Goal: Task Accomplishment & Management: Complete application form

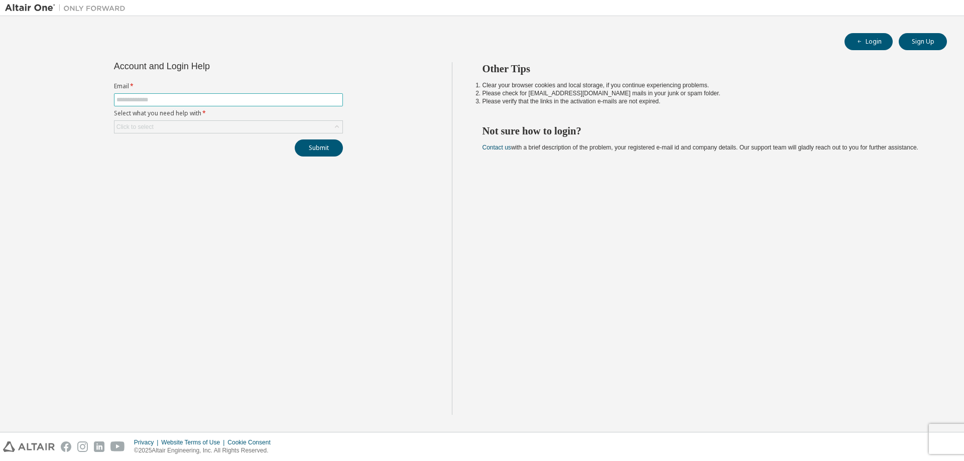
click at [156, 100] on input "text" at bounding box center [228, 100] width 224 height 8
type input "**********"
click at [165, 123] on div "Click to select" at bounding box center [228, 127] width 228 height 12
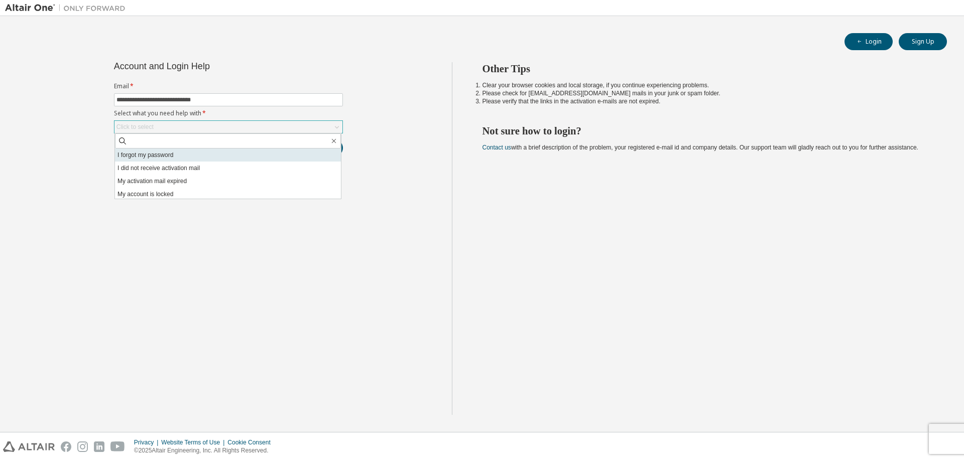
click at [164, 158] on li "I forgot my password" at bounding box center [228, 155] width 226 height 13
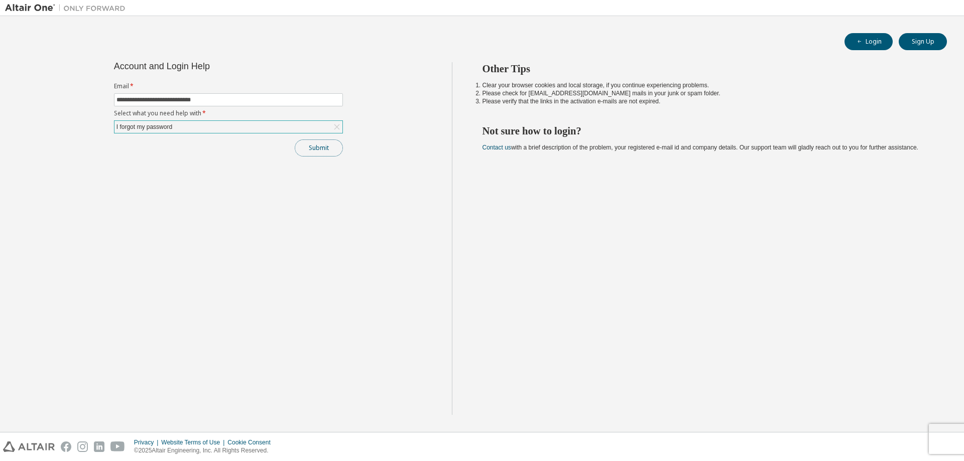
click at [326, 152] on button "Submit" at bounding box center [319, 148] width 48 height 17
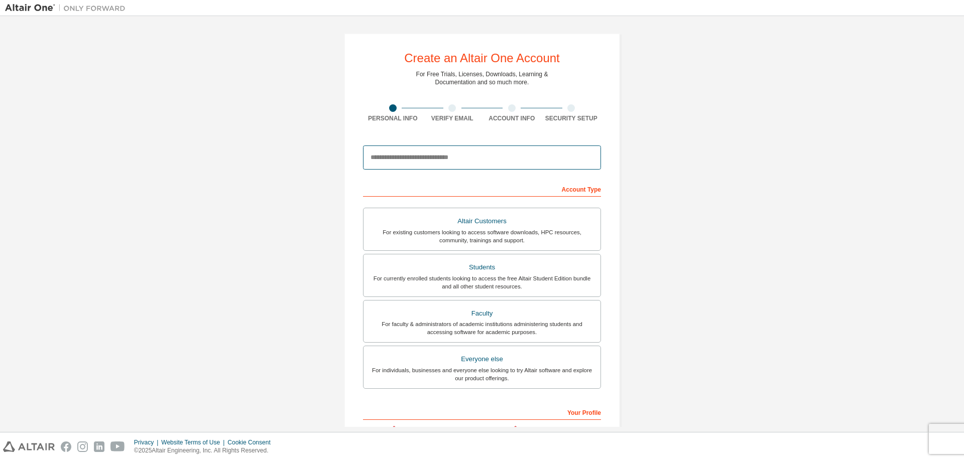
click at [399, 158] on input "email" at bounding box center [482, 158] width 238 height 24
click at [321, 183] on div "Create an Altair One Account For Free Trials, Licenses, Downloads, Learning & D…" at bounding box center [482, 287] width 954 height 532
click at [423, 161] on input "email" at bounding box center [482, 158] width 238 height 24
click at [380, 159] on input "email" at bounding box center [482, 158] width 238 height 24
drag, startPoint x: 388, startPoint y: 161, endPoint x: 347, endPoint y: 159, distance: 40.7
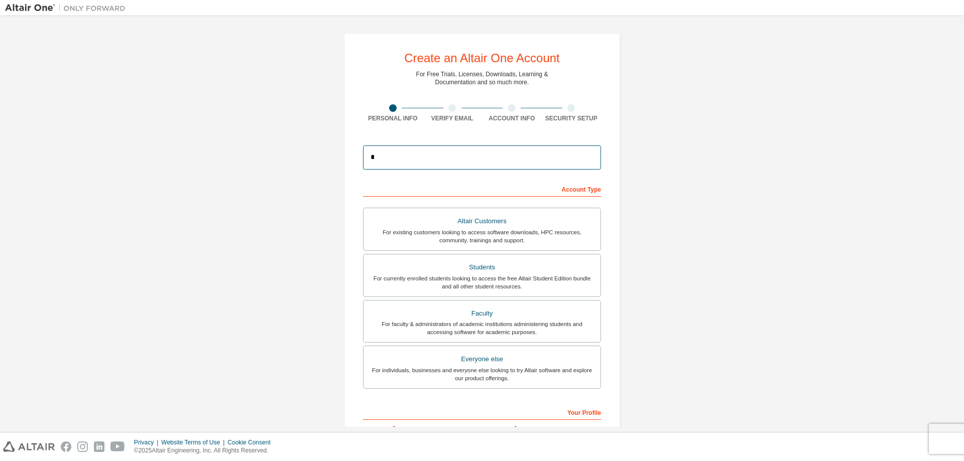
click at [347, 159] on div "Create an Altair One Account For Free Trials, Licenses, Downloads, Learning & D…" at bounding box center [482, 286] width 276 height 507
paste input "**********"
type input "**********"
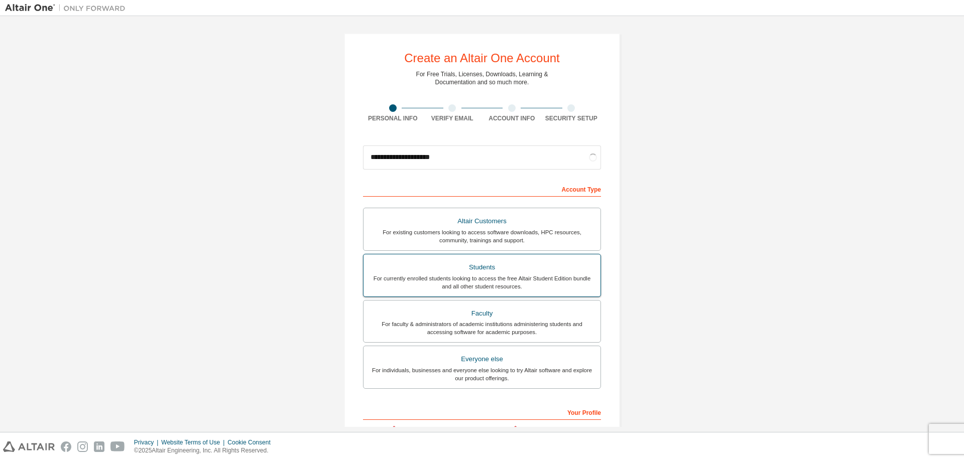
click at [513, 275] on div "For currently enrolled students looking to access the free Altair Student Editi…" at bounding box center [481, 283] width 225 height 16
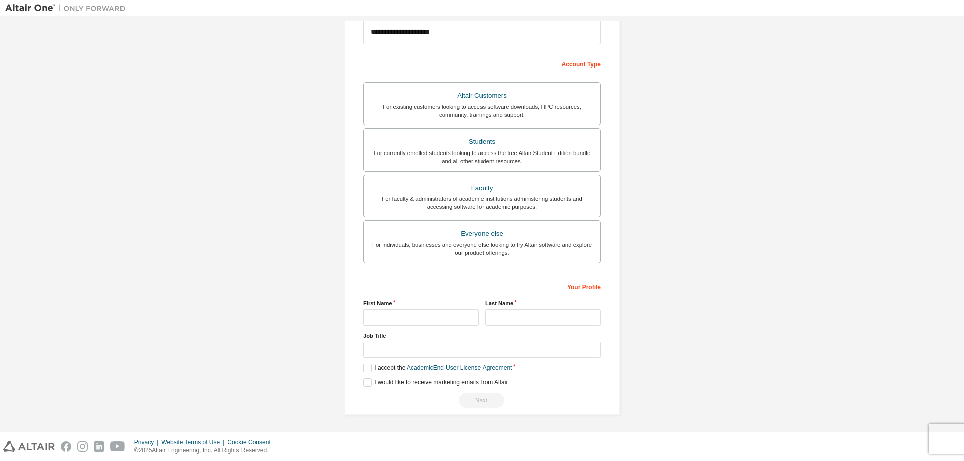
scroll to position [125, 0]
click at [382, 319] on input "text" at bounding box center [421, 317] width 116 height 17
type input "*******"
click at [527, 320] on input "text" at bounding box center [543, 317] width 116 height 17
type input "****"
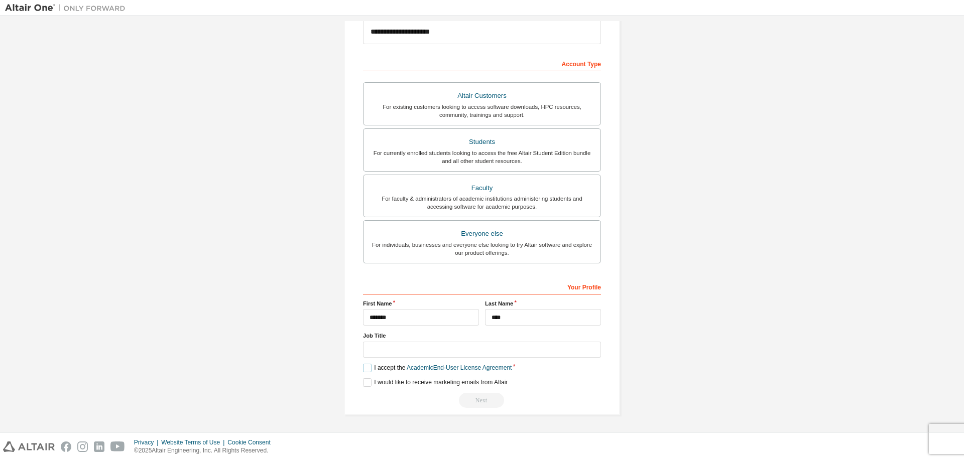
click at [366, 368] on label "I accept the Academic End-User License Agreement" at bounding box center [437, 368] width 149 height 9
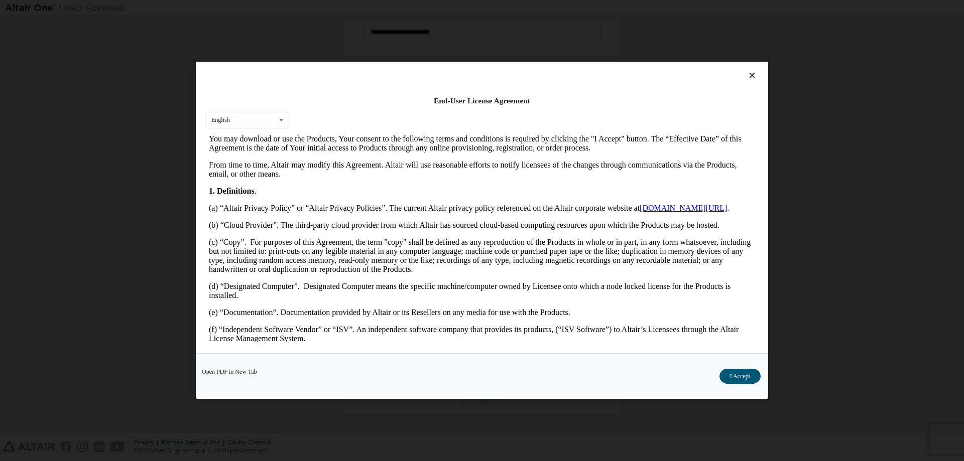
scroll to position [402, 0]
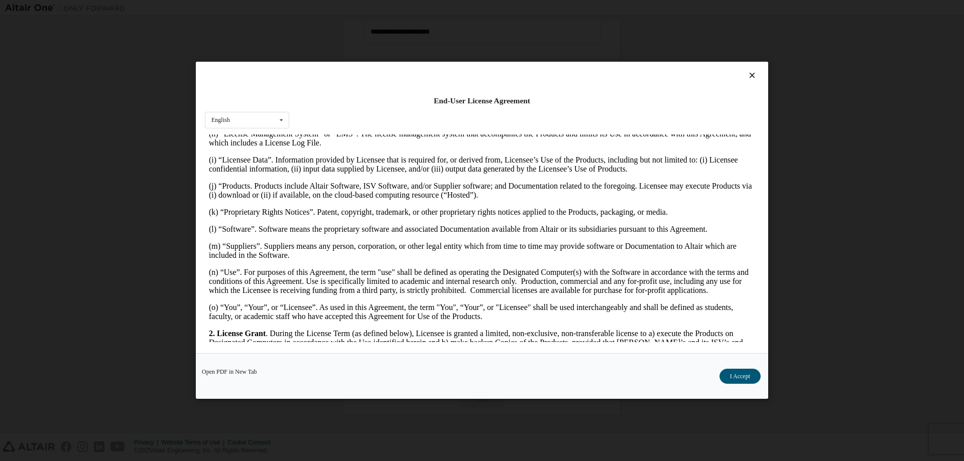
click at [732, 373] on button "I Accept" at bounding box center [739, 376] width 41 height 15
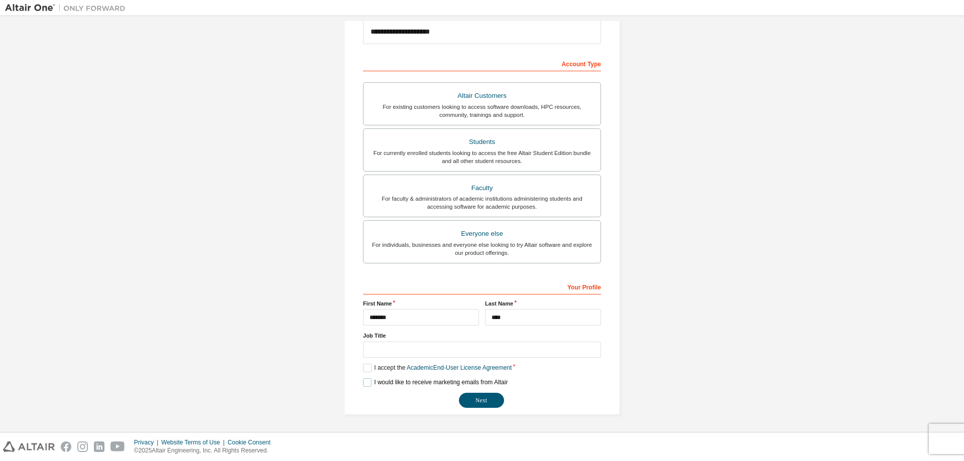
click at [366, 384] on label "I would like to receive marketing emails from Altair" at bounding box center [435, 382] width 145 height 9
click at [363, 383] on label "I would like to receive marketing emails from Altair" at bounding box center [435, 382] width 145 height 9
click at [481, 400] on button "Next" at bounding box center [481, 400] width 45 height 15
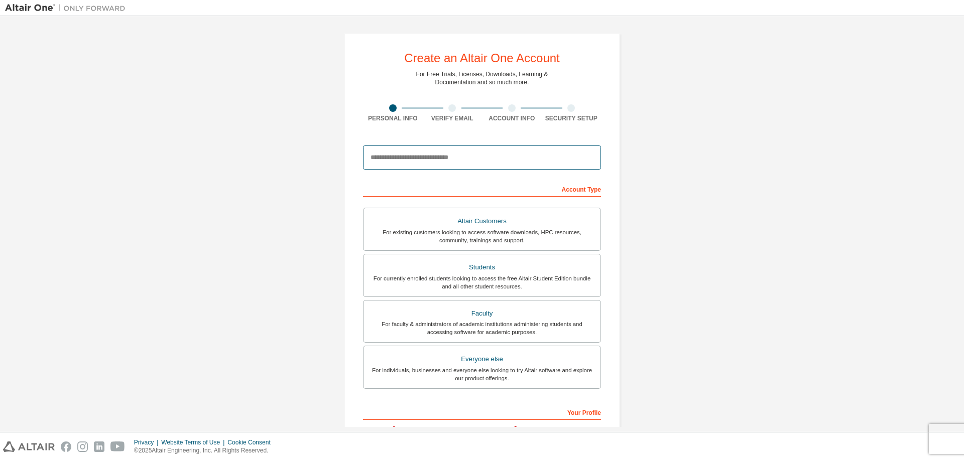
click at [435, 157] on input "email" at bounding box center [482, 158] width 238 height 24
click at [237, 136] on div "Create an Altair One Account For Free Trials, Licenses, Downloads, Learning & D…" at bounding box center [482, 287] width 954 height 532
click at [406, 161] on input "email" at bounding box center [482, 158] width 238 height 24
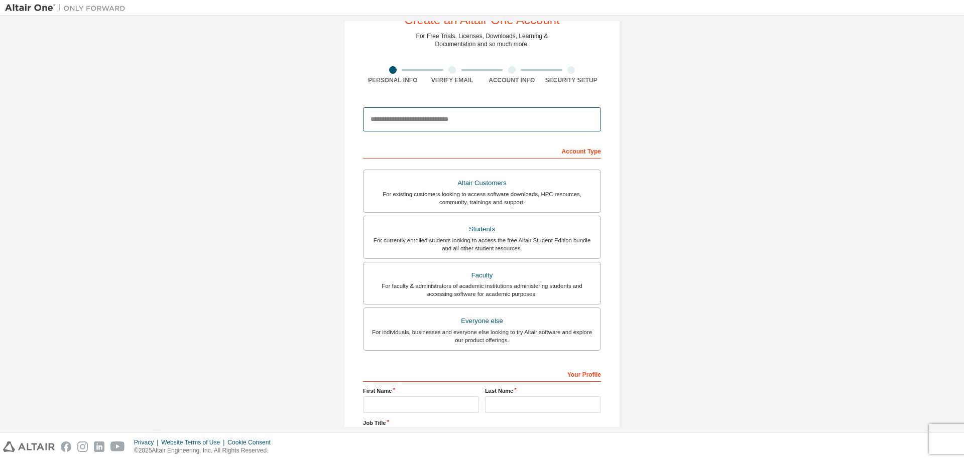
scroll to position [125, 0]
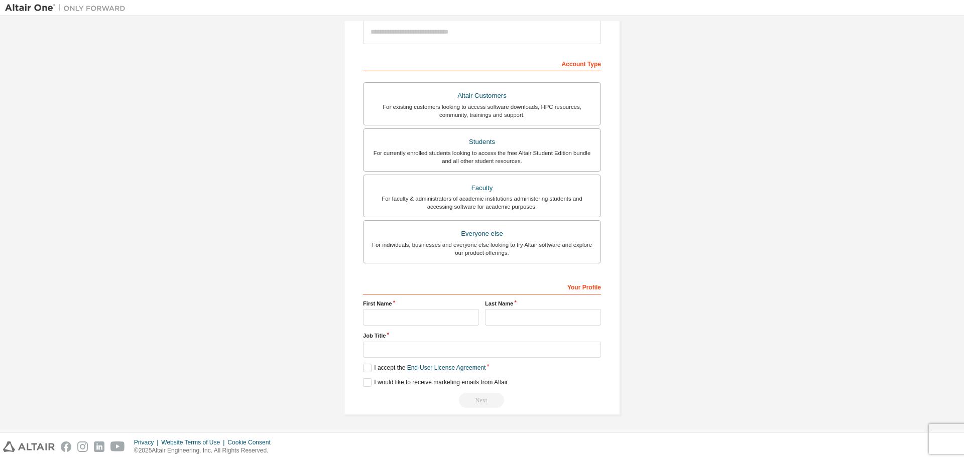
click at [471, 396] on div "Next" at bounding box center [482, 400] width 238 height 15
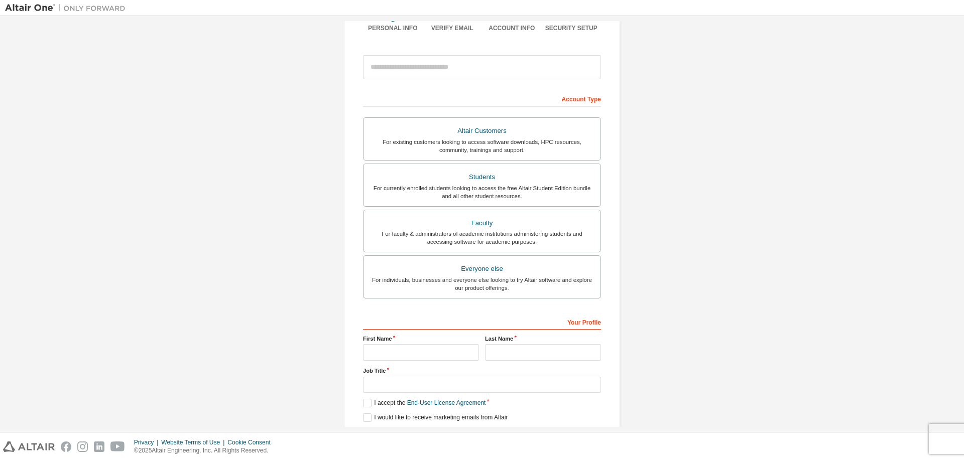
scroll to position [0, 0]
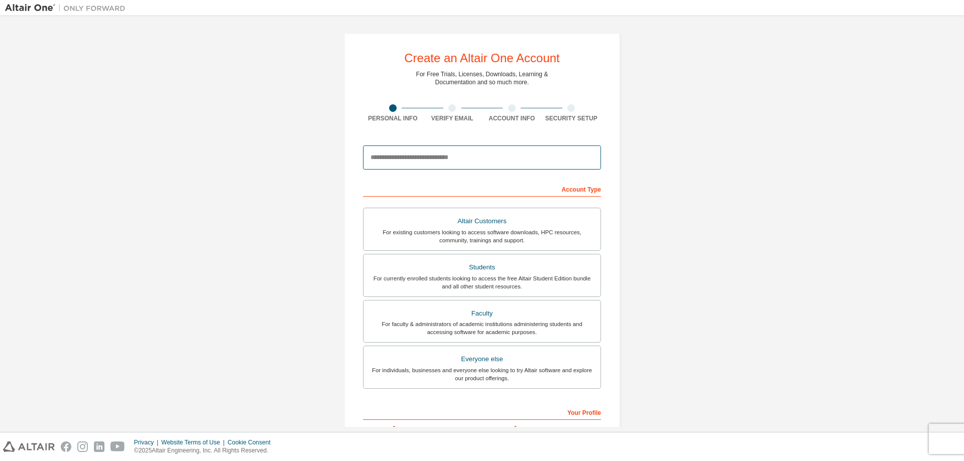
click at [393, 165] on input "email" at bounding box center [482, 158] width 238 height 24
type input "**********"
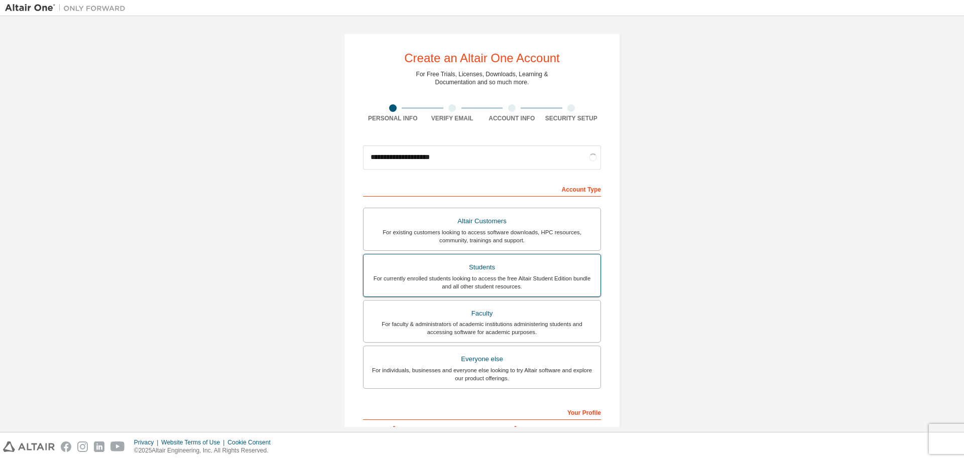
click at [475, 278] on div "For currently enrolled students looking to access the free Altair Student Editi…" at bounding box center [481, 283] width 225 height 16
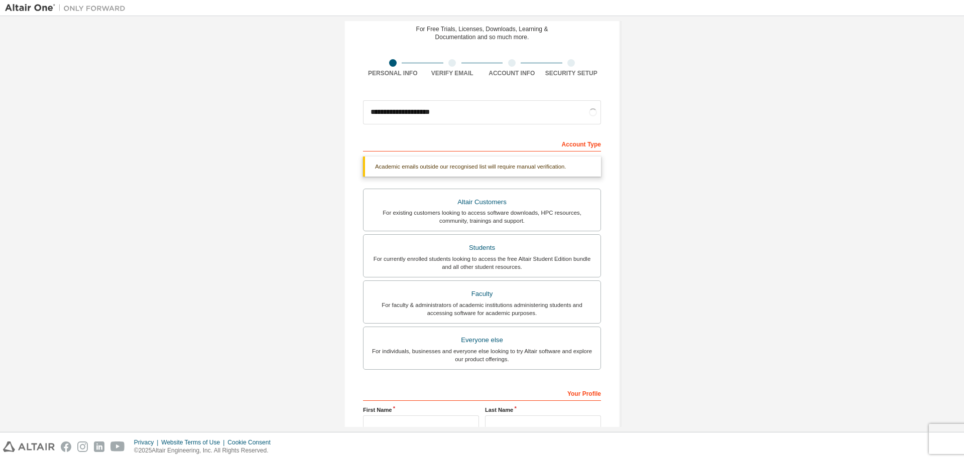
scroll to position [152, 0]
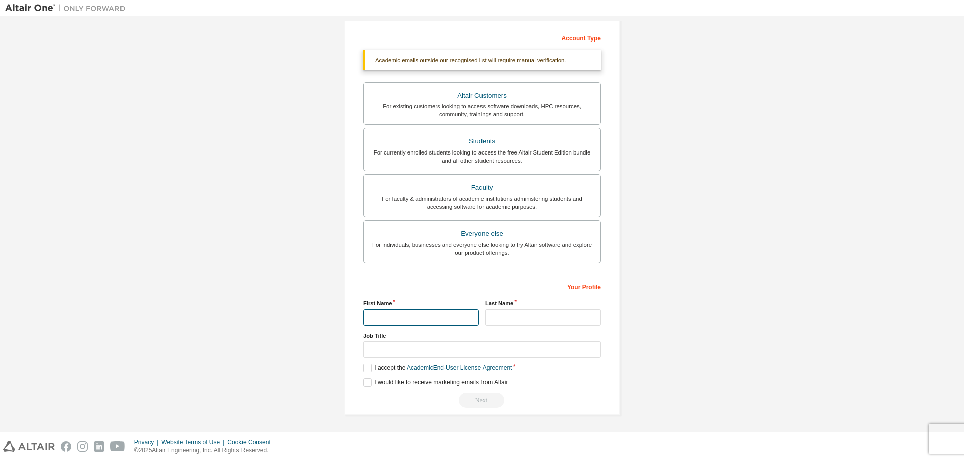
click at [405, 320] on input "text" at bounding box center [421, 317] width 116 height 17
type input "*******"
click at [511, 318] on input "text" at bounding box center [543, 317] width 116 height 17
type input "****"
click at [366, 369] on label "I accept the Academic End-User License Agreement" at bounding box center [437, 368] width 149 height 9
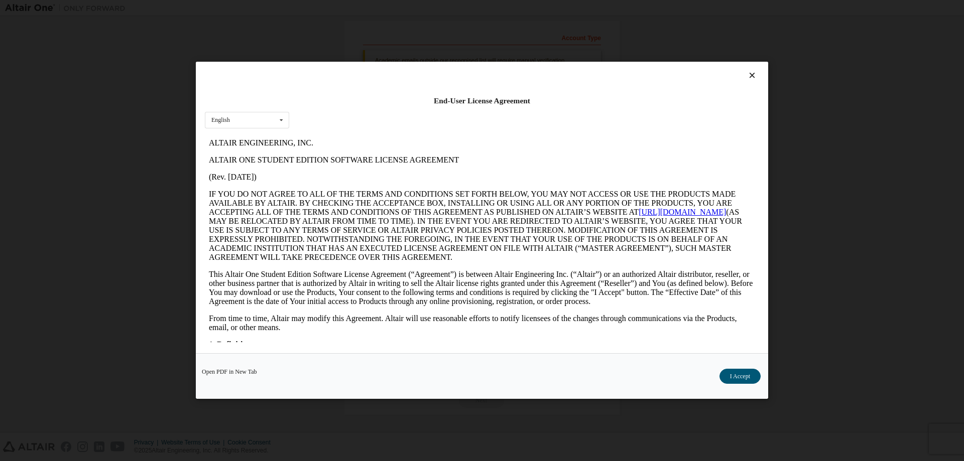
scroll to position [0, 0]
click at [727, 378] on button "I Accept" at bounding box center [739, 376] width 41 height 15
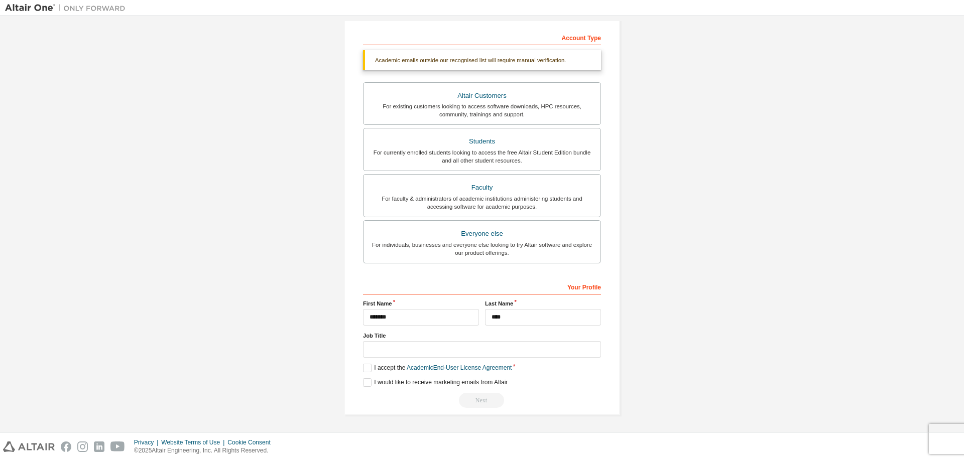
scroll to position [125, 0]
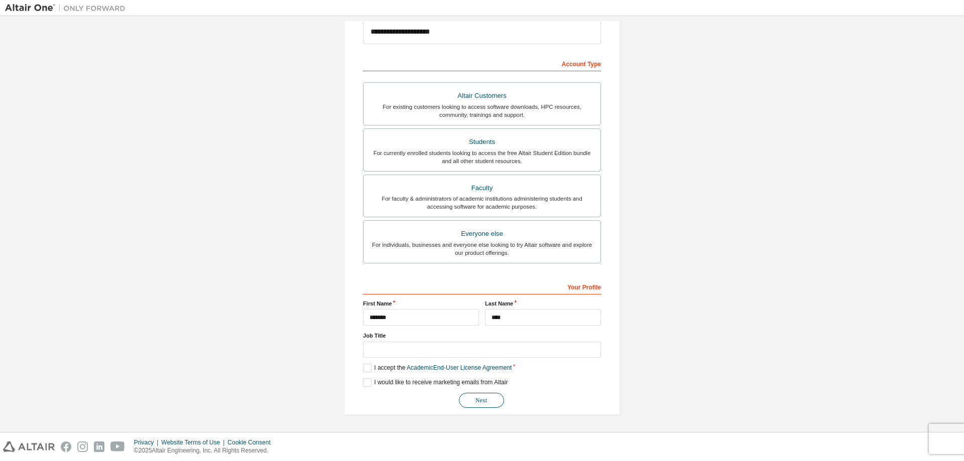
click at [476, 397] on button "Next" at bounding box center [481, 400] width 45 height 15
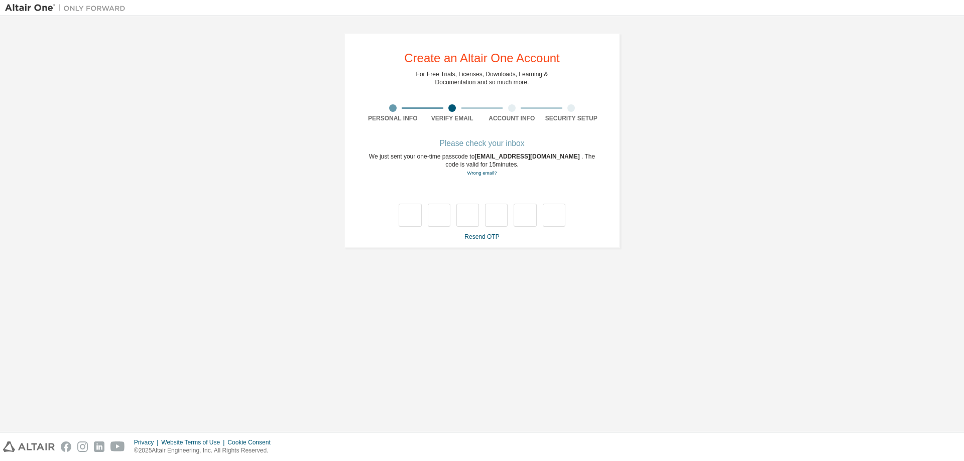
scroll to position [0, 0]
type input "*"
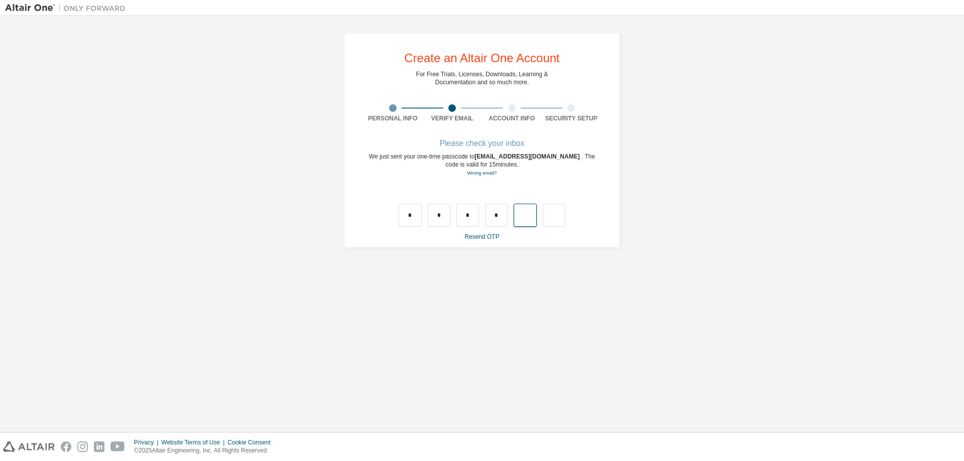
type input "*"
click at [414, 219] on input "text" at bounding box center [410, 215] width 23 height 23
type input "*"
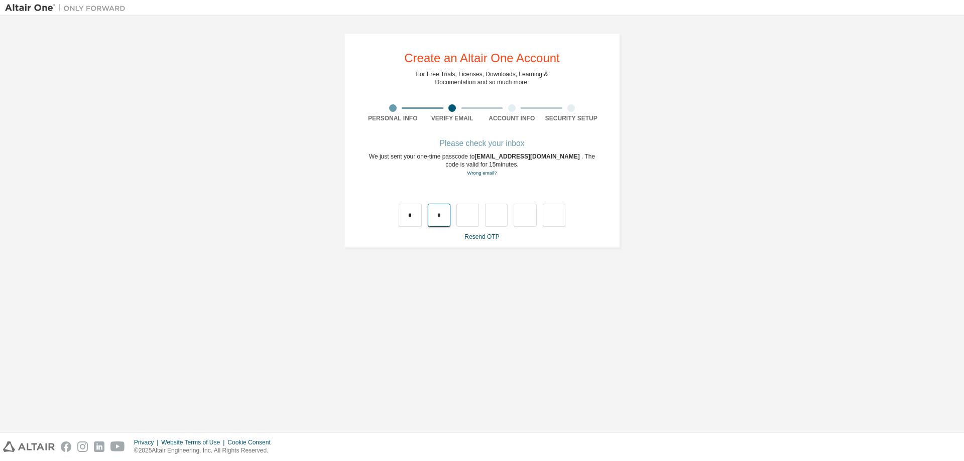
click at [441, 213] on input "*" at bounding box center [439, 215] width 23 height 23
type input "*"
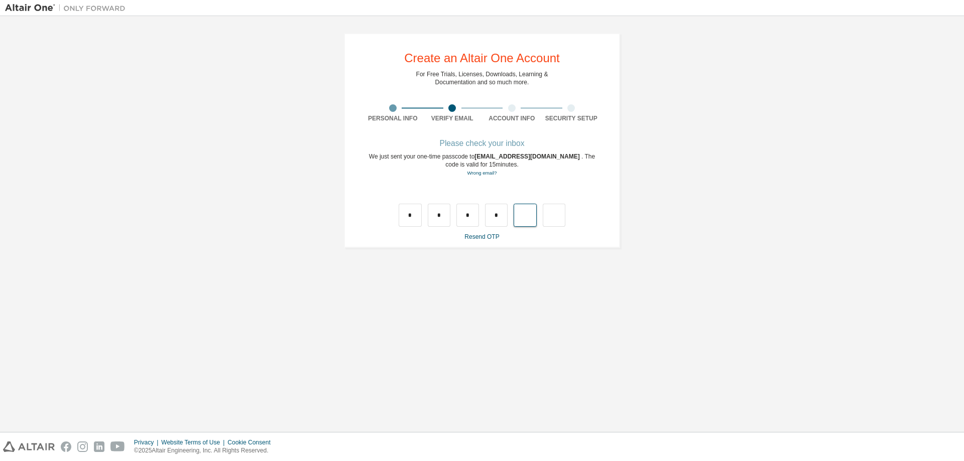
type input "*"
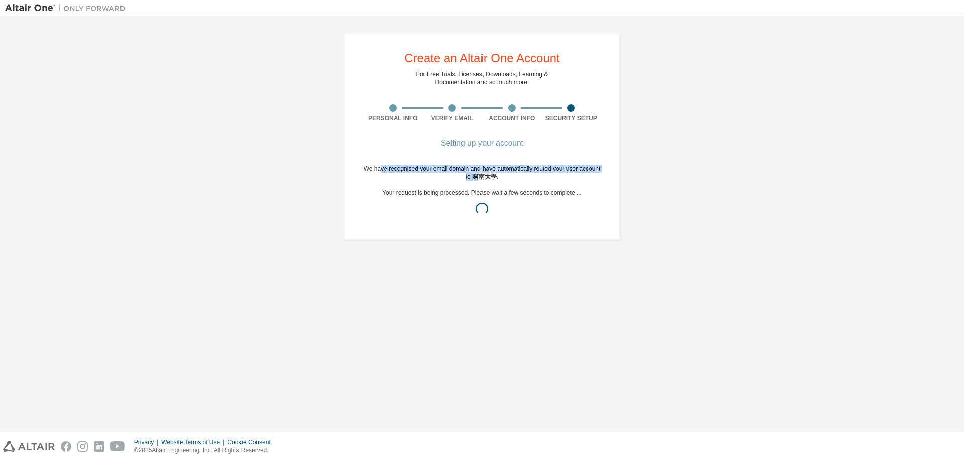
drag, startPoint x: 381, startPoint y: 168, endPoint x: 480, endPoint y: 174, distance: 98.6
click at [480, 174] on div "We have recognised your email domain and have automatically routed your user ac…" at bounding box center [482, 193] width 238 height 56
click at [484, 177] on span "開南大學 ." at bounding box center [485, 176] width 26 height 7
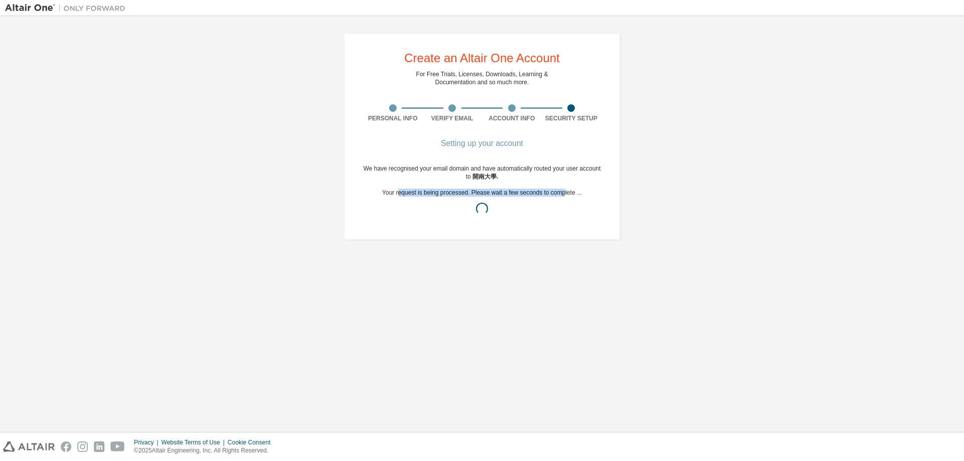
drag, startPoint x: 401, startPoint y: 192, endPoint x: 564, endPoint y: 191, distance: 163.1
click at [564, 191] on div "We have recognised your email domain and have automatically routed your user ac…" at bounding box center [482, 193] width 238 height 56
click at [477, 176] on span "開南大學 ." at bounding box center [485, 176] width 26 height 7
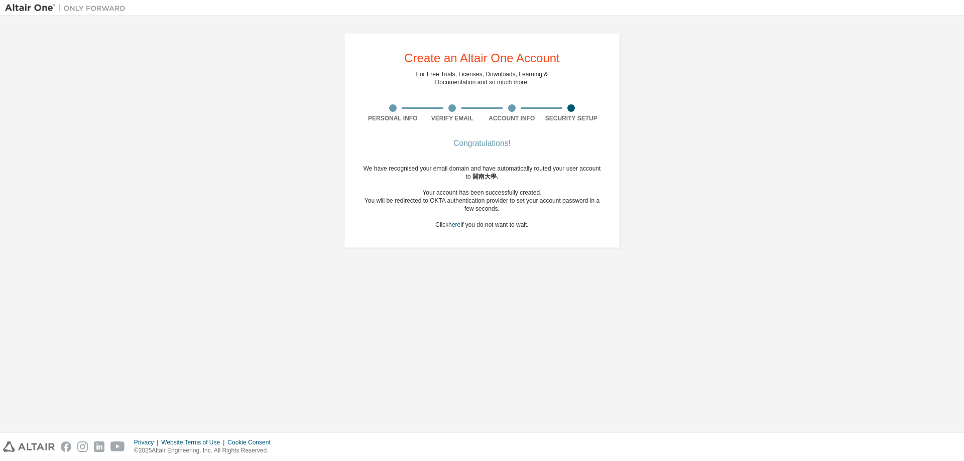
drag, startPoint x: 426, startPoint y: 189, endPoint x: 539, endPoint y: 225, distance: 118.4
click at [539, 225] on div "We have recognised your email domain and have automatically routed your user ac…" at bounding box center [482, 197] width 238 height 64
click at [550, 215] on div "We have recognised your email domain and have automatically routed your user ac…" at bounding box center [482, 197] width 238 height 64
